Goal: Task Accomplishment & Management: Complete application form

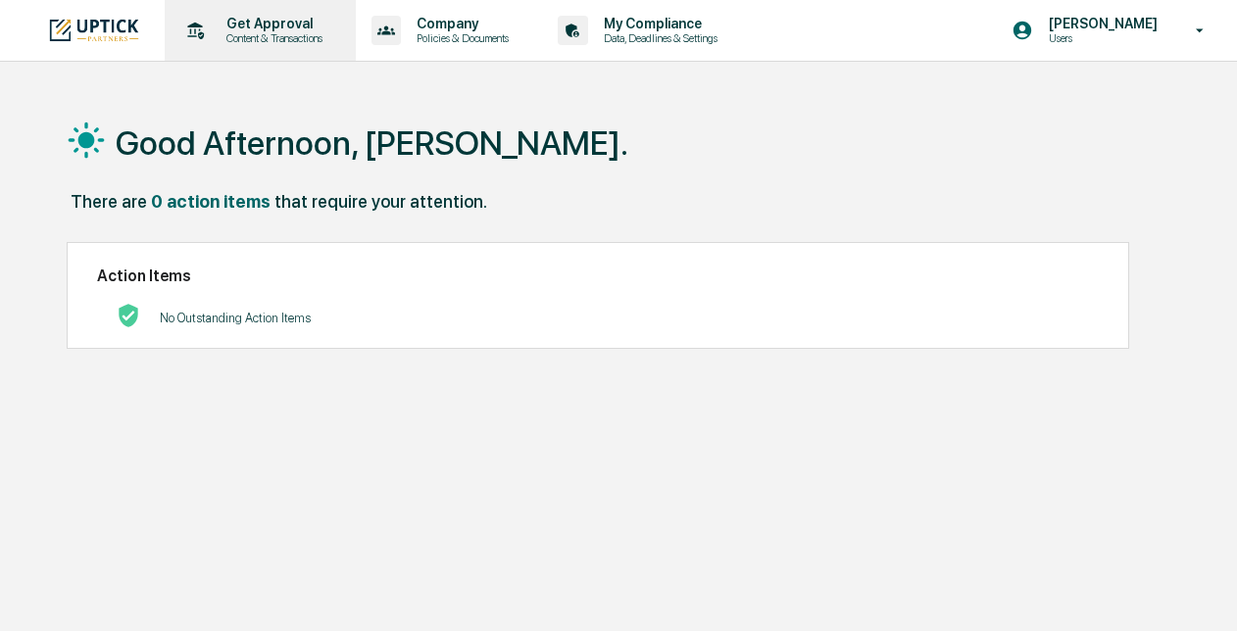
click at [247, 32] on p "Content & Transactions" at bounding box center [272, 38] width 122 height 14
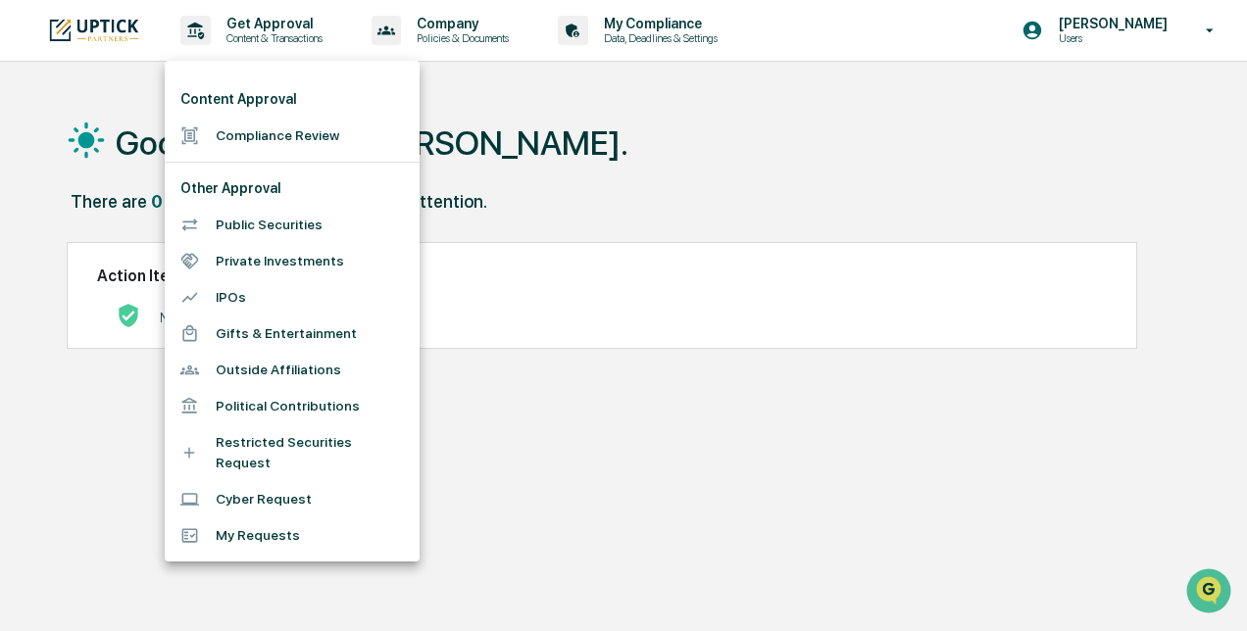
click at [249, 138] on li "Compliance Review" at bounding box center [292, 136] width 255 height 36
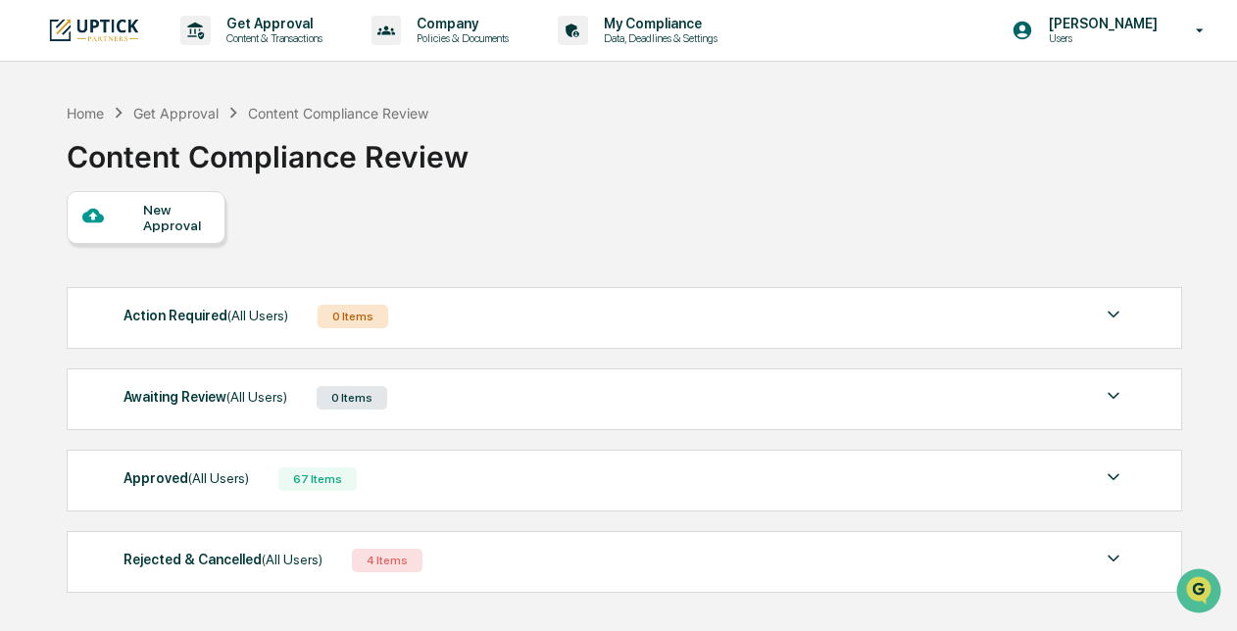
click at [161, 214] on div "New Approval" at bounding box center [176, 217] width 66 height 31
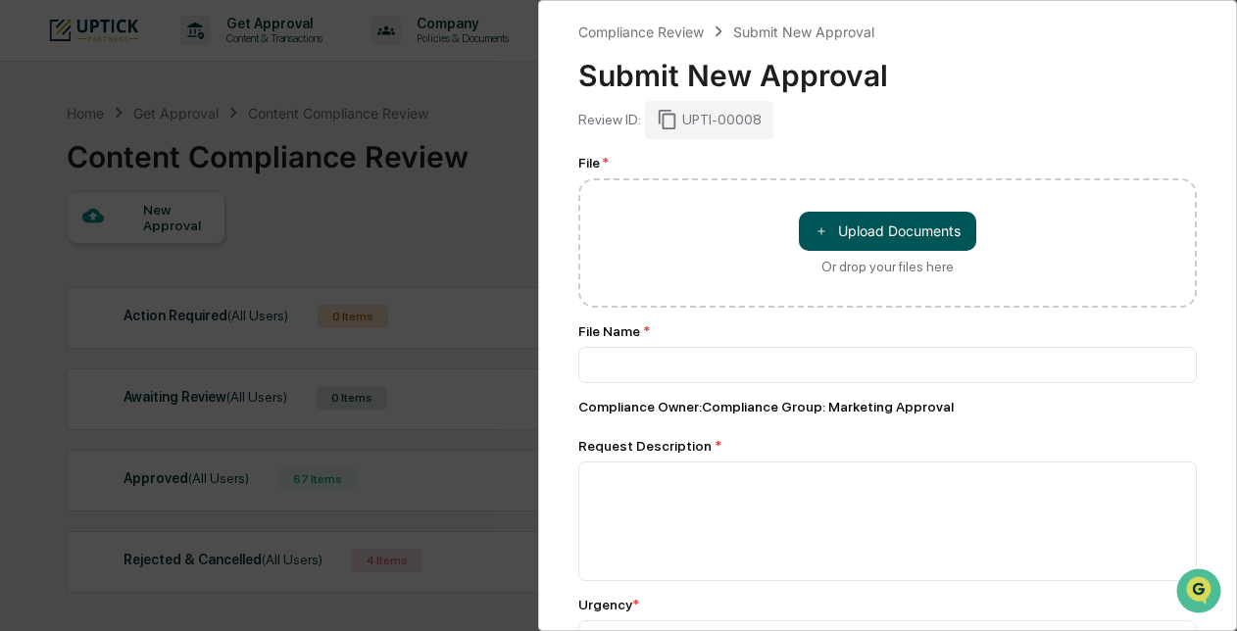
click at [825, 224] on button "＋ Upload Documents" at bounding box center [887, 231] width 177 height 39
type input "**********"
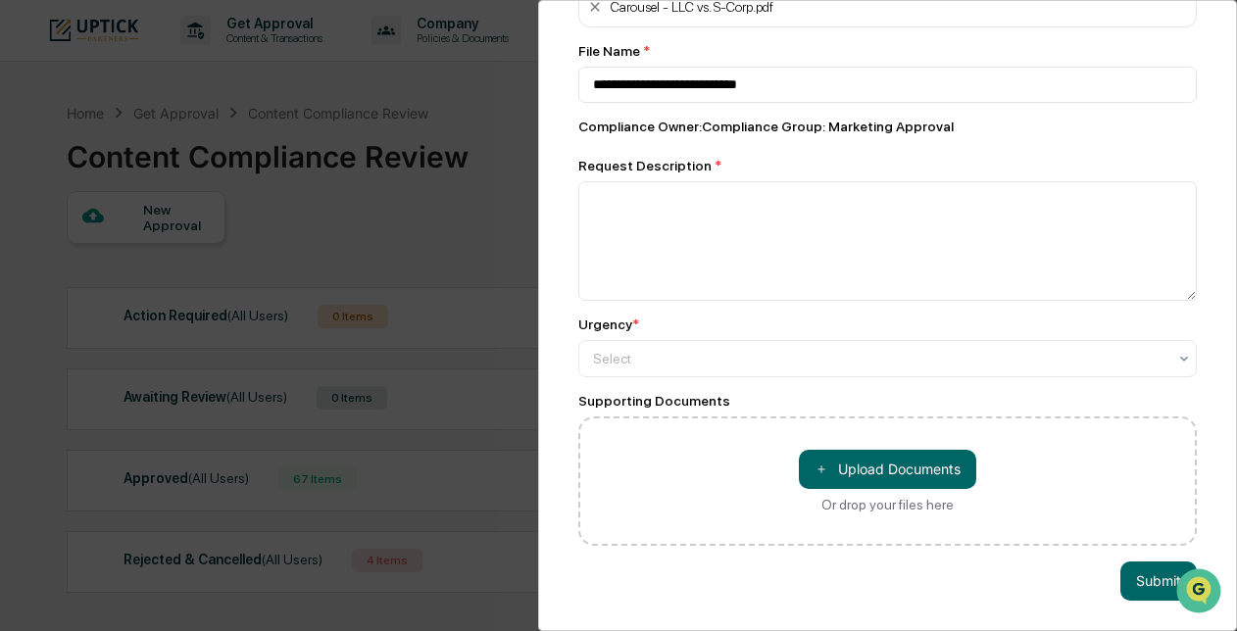
scroll to position [180, 0]
click at [829, 461] on button "＋ Upload Documents" at bounding box center [887, 469] width 177 height 39
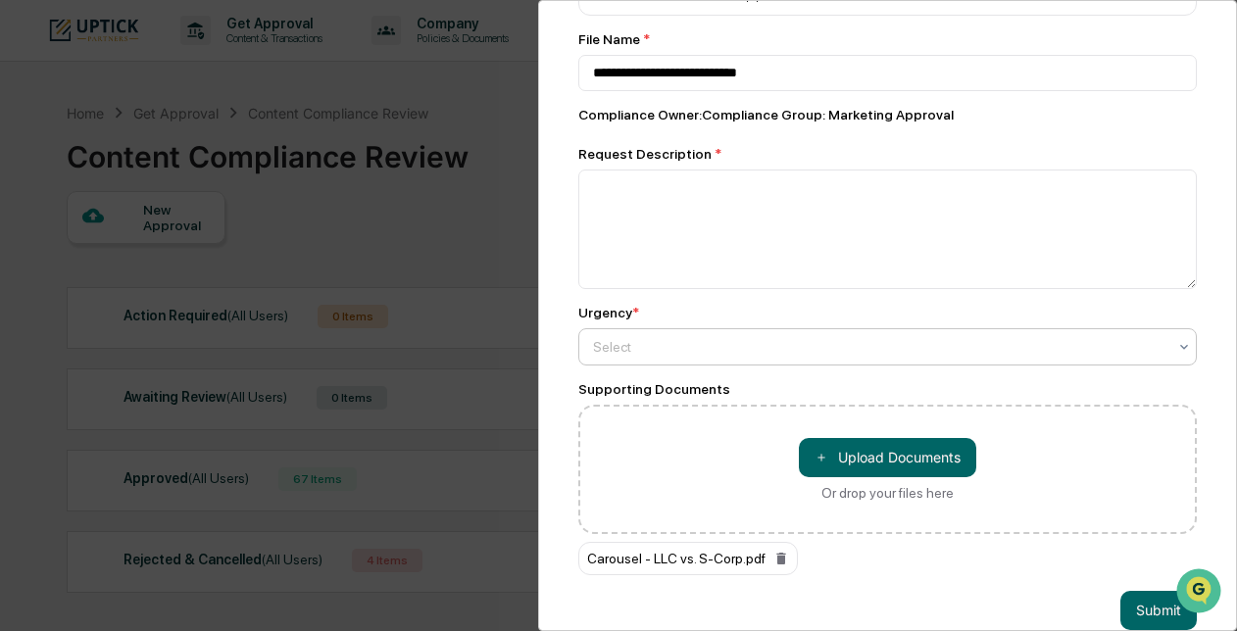
click at [683, 342] on div at bounding box center [880, 347] width 574 height 20
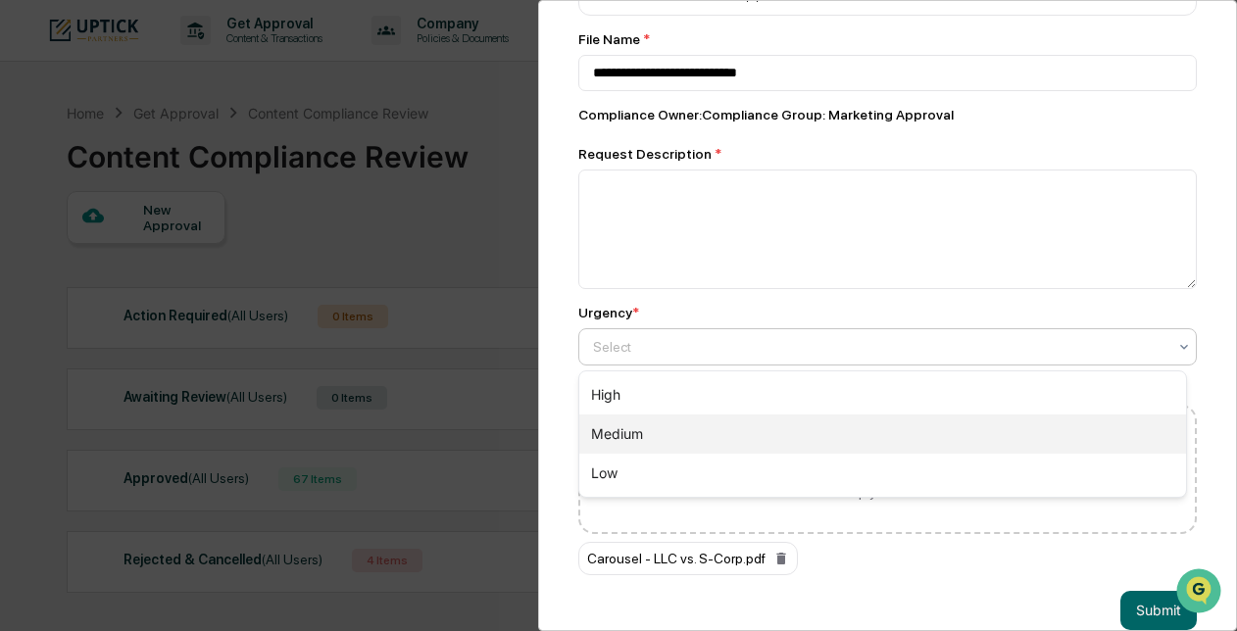
drag, startPoint x: 678, startPoint y: 430, endPoint x: 677, endPoint y: 416, distance: 14.7
click at [678, 429] on div "Medium" at bounding box center [882, 434] width 607 height 39
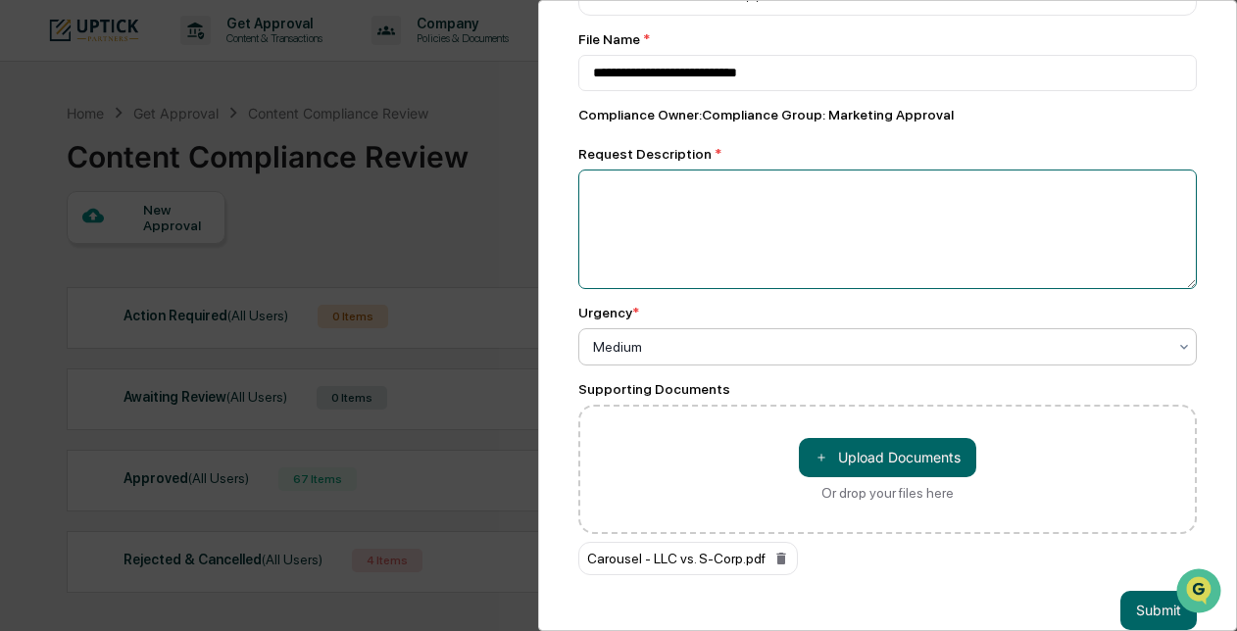
click at [690, 226] on textarea at bounding box center [888, 230] width 619 height 120
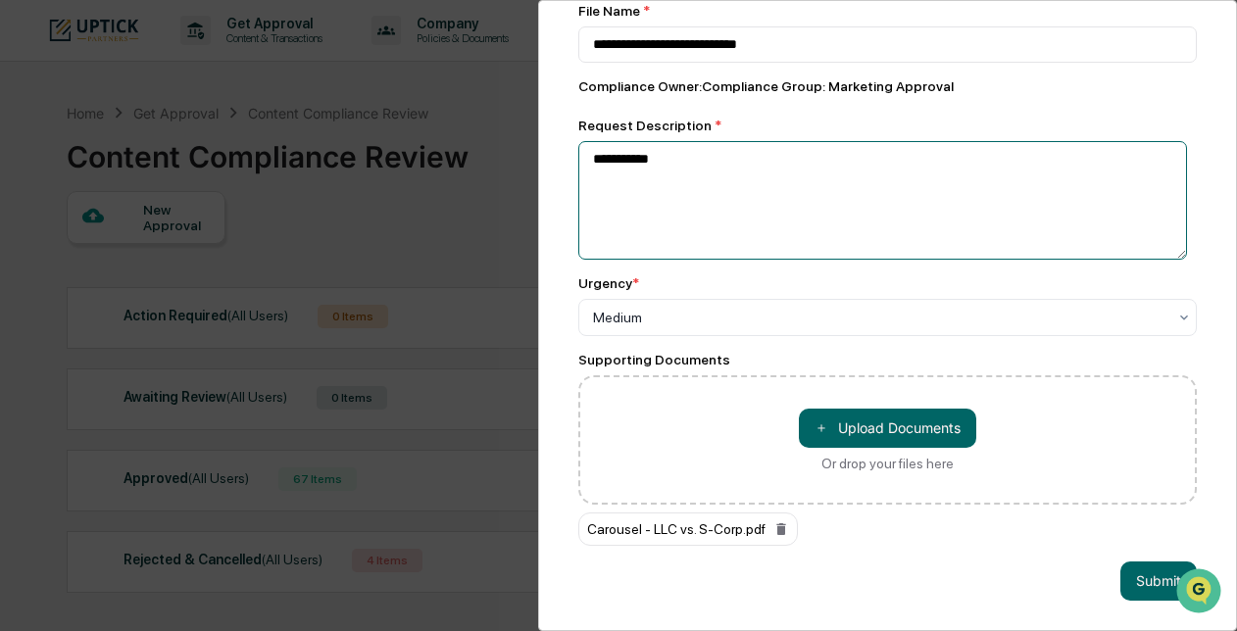
scroll to position [222, 0]
type textarea "**********"
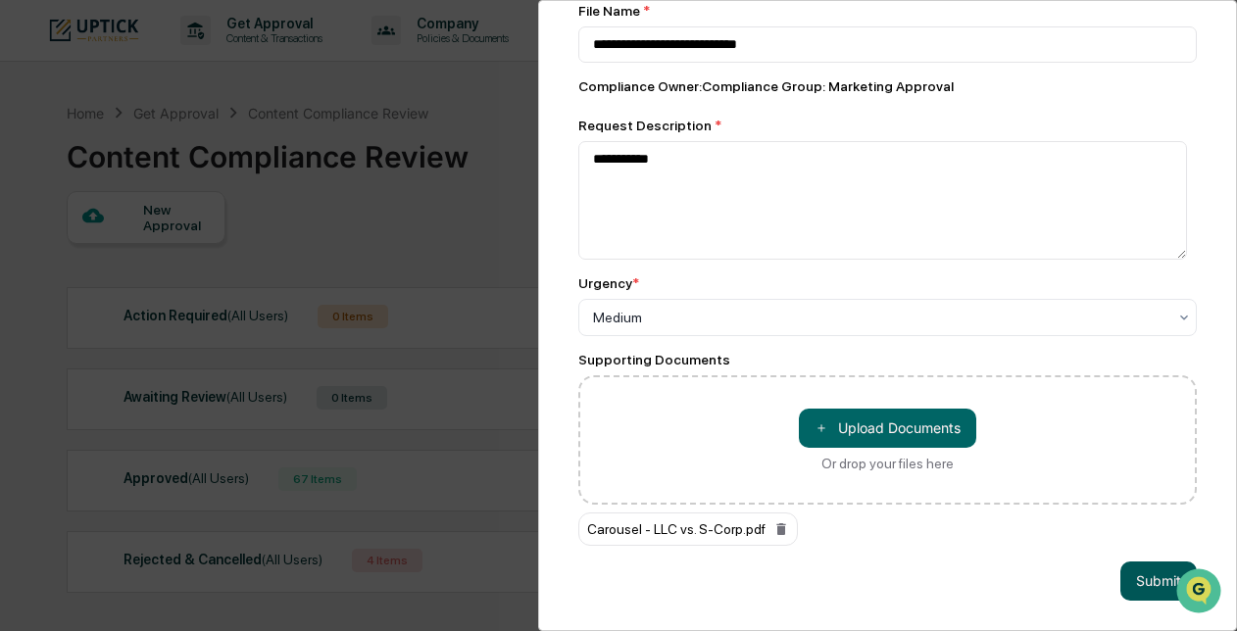
click at [1139, 570] on button "Submit" at bounding box center [1159, 581] width 76 height 39
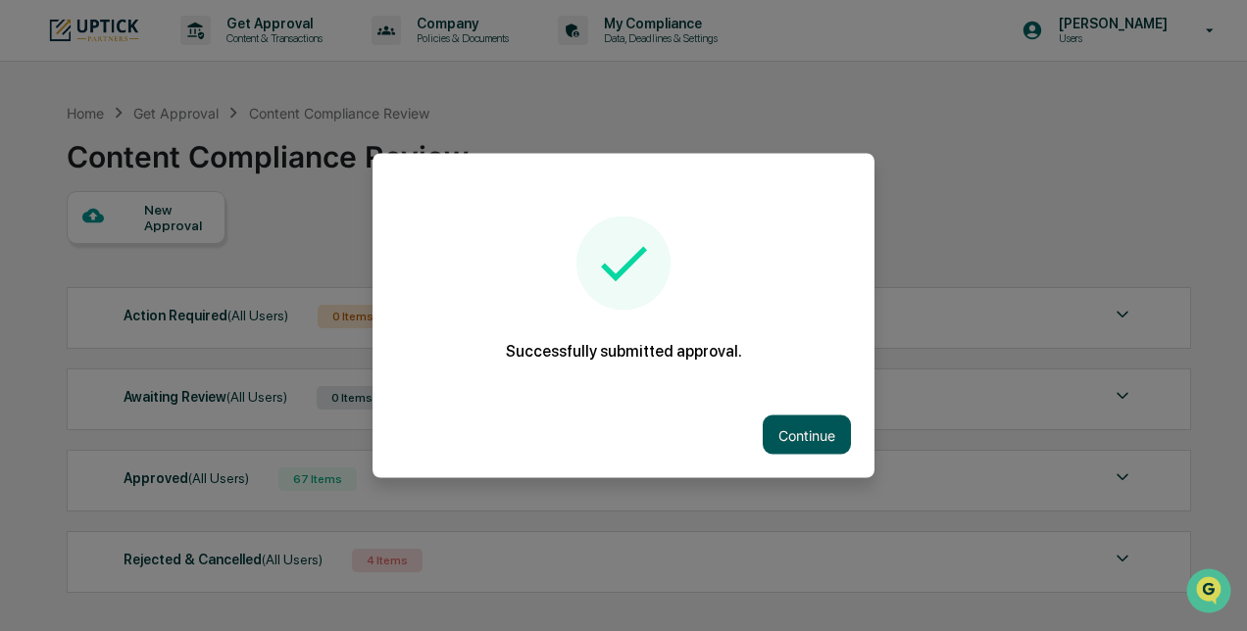
click at [805, 441] on button "Continue" at bounding box center [807, 435] width 88 height 39
